Goal: Task Accomplishment & Management: Manage account settings

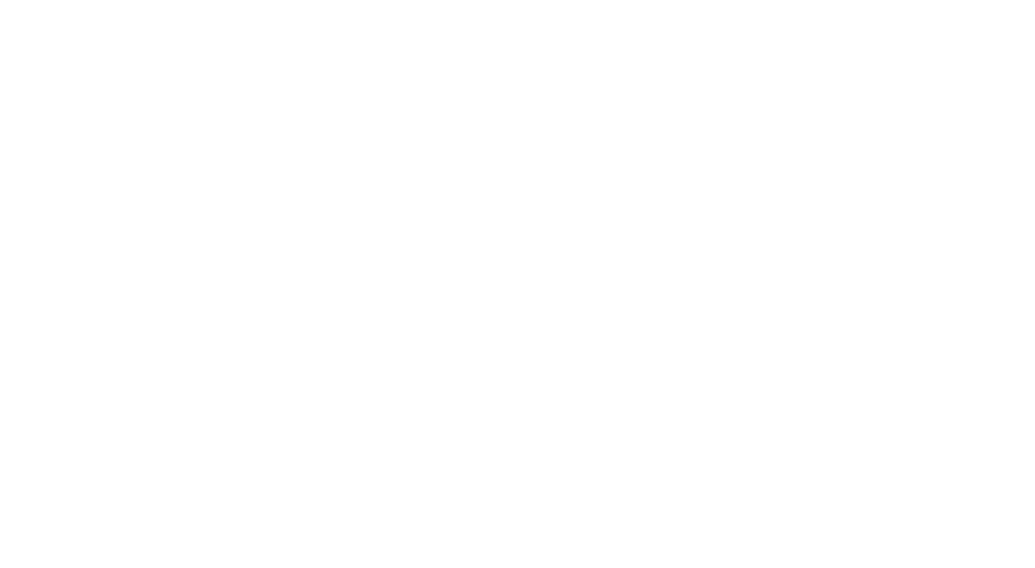
click at [321, 185] on div at bounding box center [517, 284] width 1035 height 568
click at [329, 222] on div at bounding box center [517, 284] width 1035 height 568
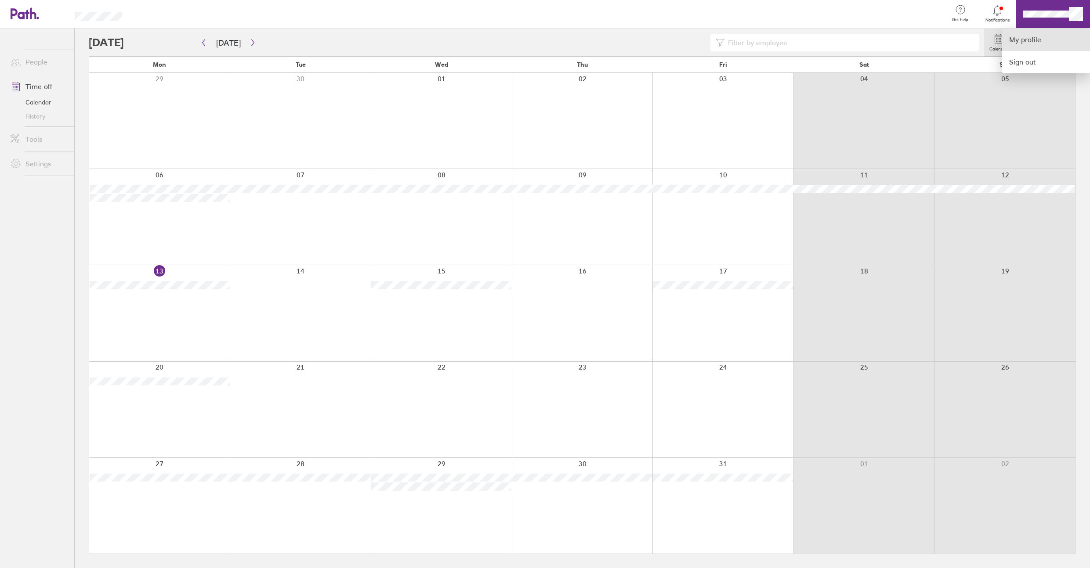
click at [1034, 34] on link "My profile" at bounding box center [1046, 40] width 88 height 22
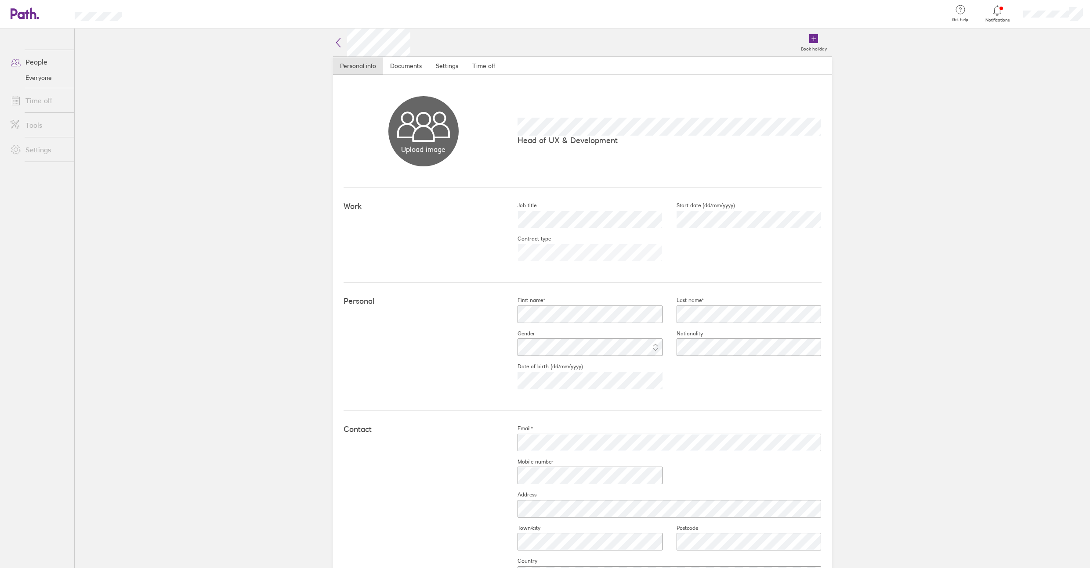
click at [1034, 8] on div at bounding box center [1053, 14] width 74 height 28
click at [1034, 35] on link "My profile" at bounding box center [1046, 40] width 88 height 22
click at [48, 99] on div at bounding box center [545, 284] width 1090 height 568
click at [37, 101] on link "Time off" at bounding box center [39, 101] width 71 height 18
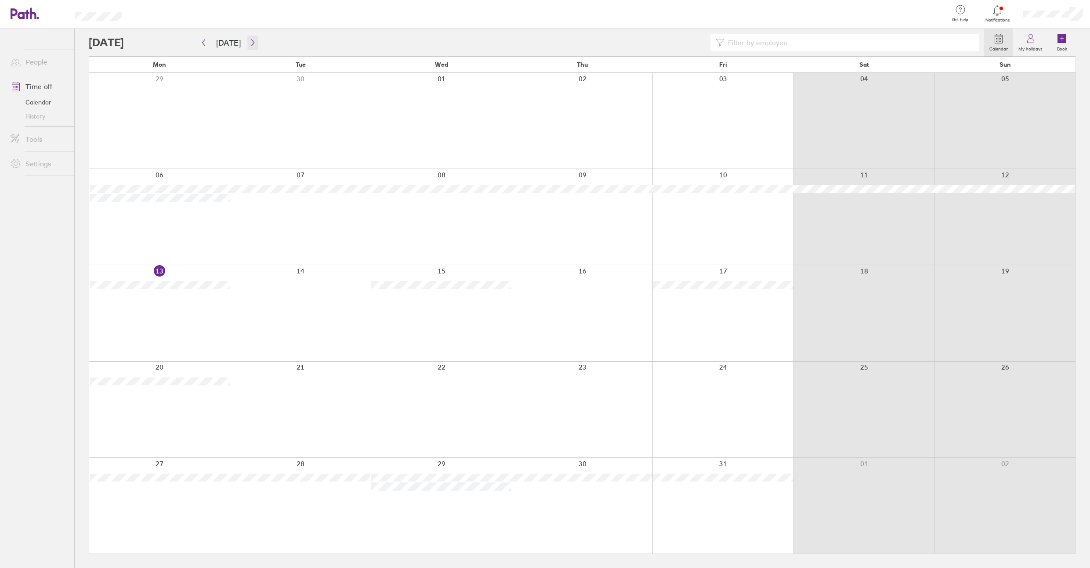
click at [250, 43] on icon "button" at bounding box center [253, 42] width 7 height 7
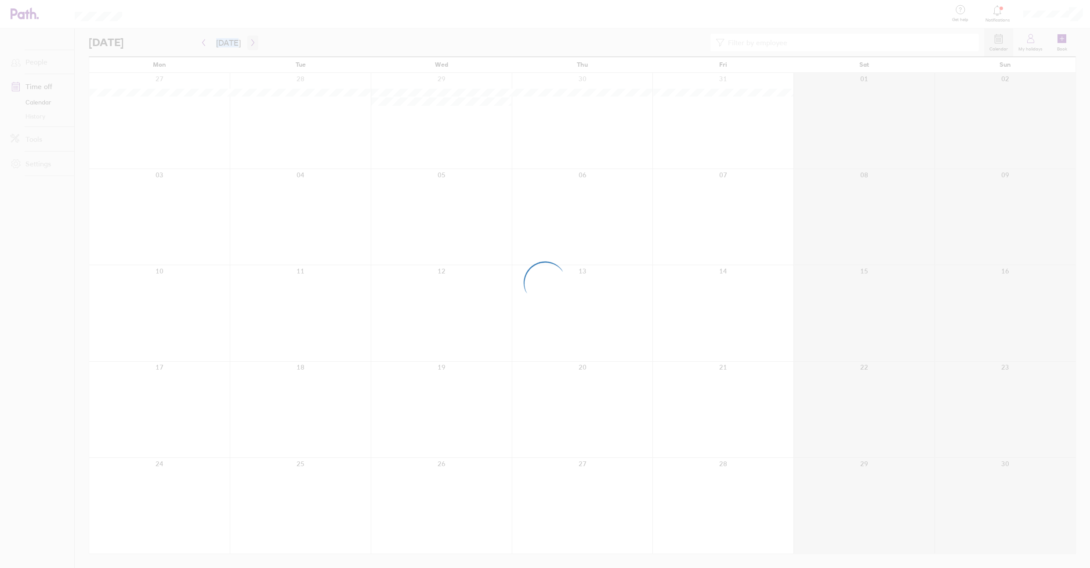
click at [246, 43] on div at bounding box center [545, 284] width 1090 height 568
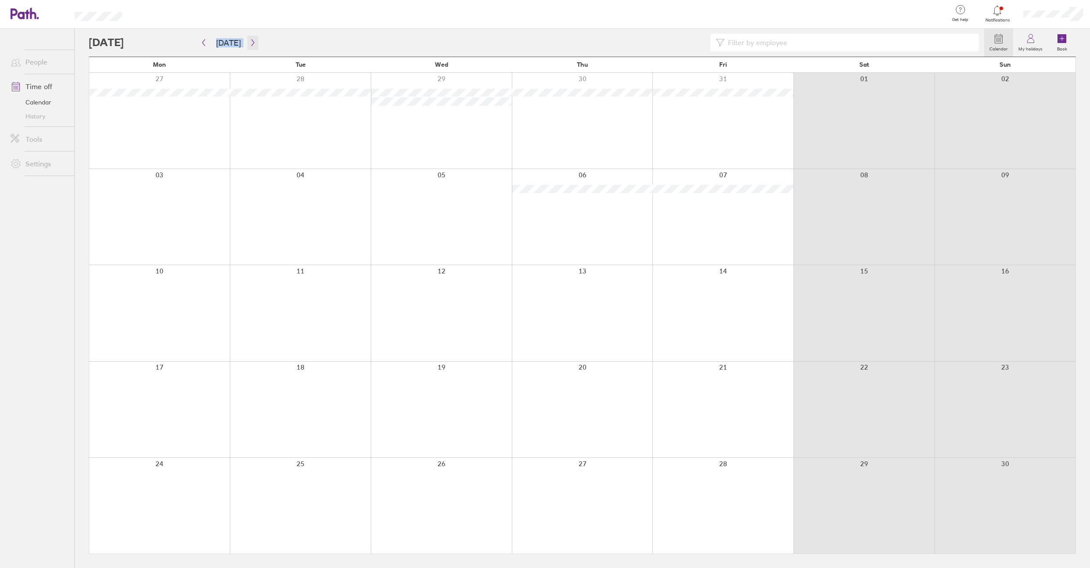
click at [250, 41] on icon "button" at bounding box center [253, 42] width 7 height 7
